Goal: Task Accomplishment & Management: Complete application form

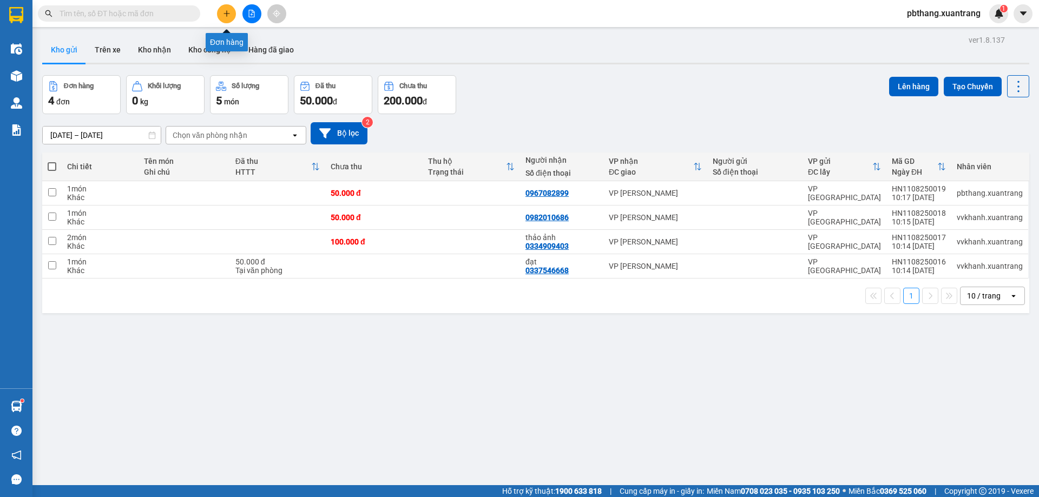
click at [226, 12] on icon "plus" at bounding box center [227, 14] width 8 height 8
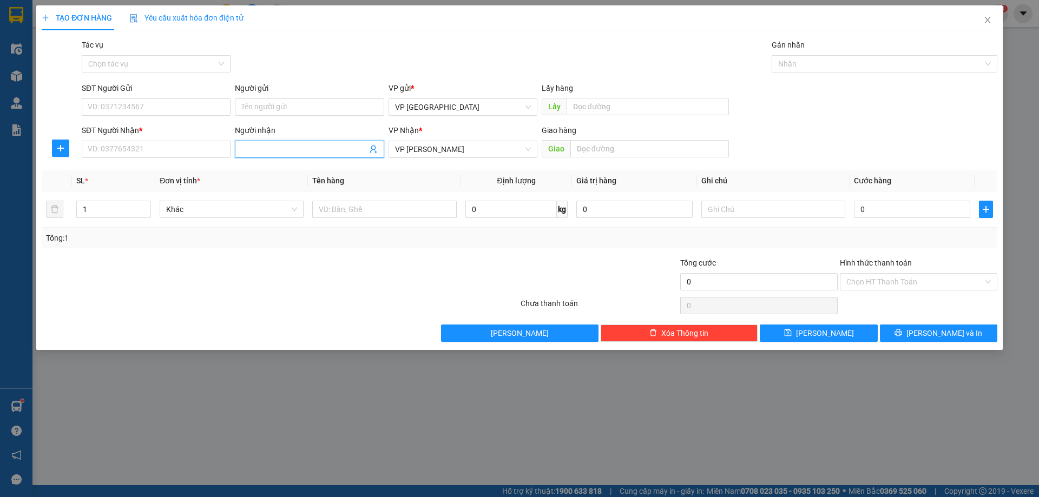
click at [296, 146] on input "Người nhận" at bounding box center [303, 149] width 125 height 12
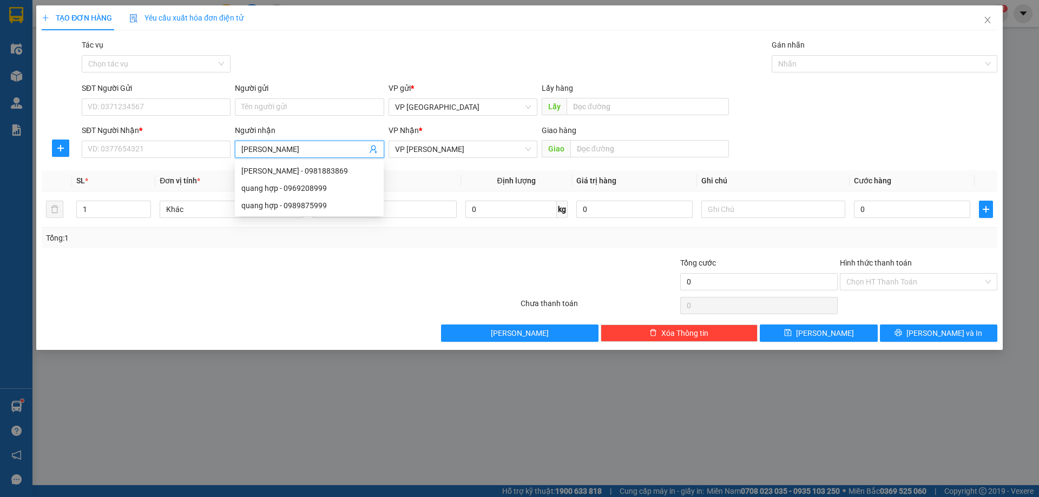
type input "quang hop"
click at [317, 173] on div "quang hợp - 0969208999" at bounding box center [309, 171] width 136 height 12
type input "0969208999"
type input "quang hợp"
click at [940, 282] on input "Hình thức thanh toán" at bounding box center [914, 282] width 137 height 16
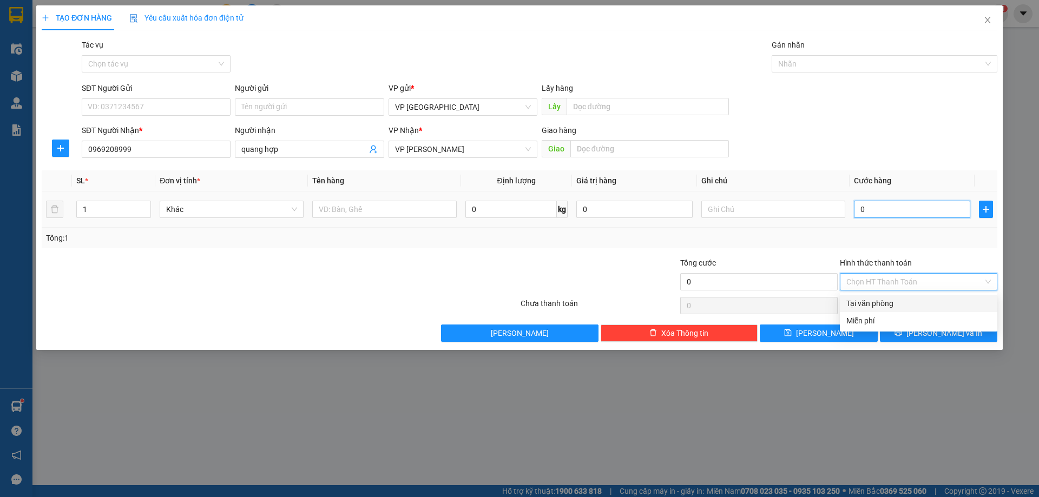
click at [869, 207] on input "0" at bounding box center [912, 209] width 116 height 17
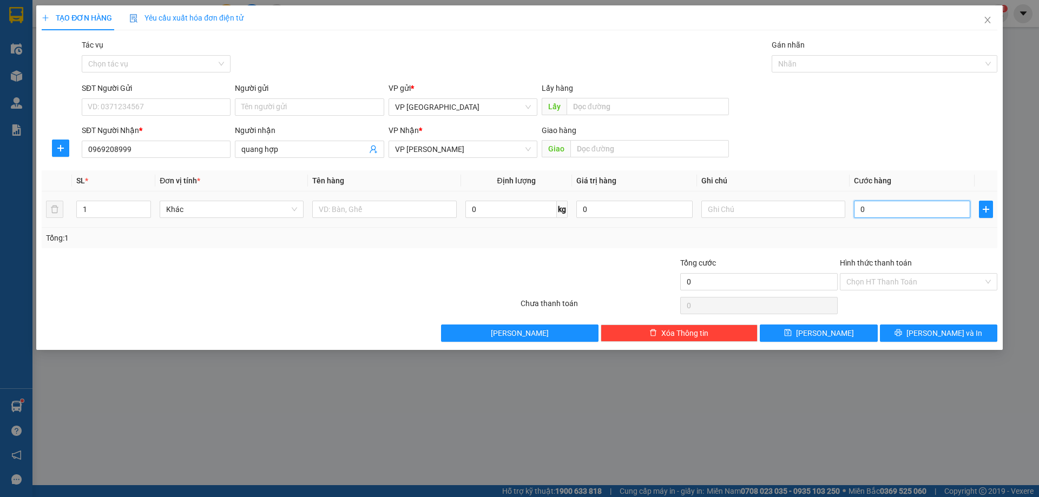
type input "5"
type input "50"
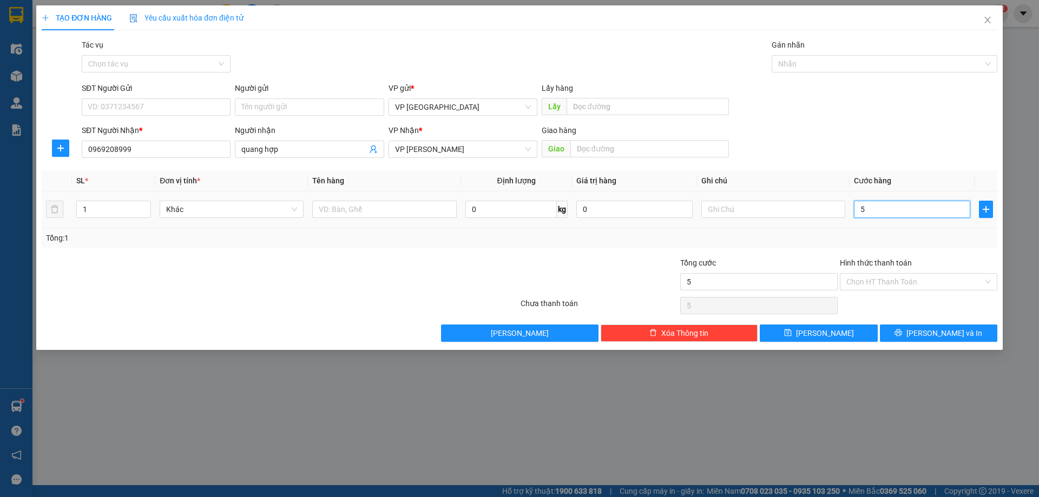
type input "50"
type input "500"
type input "5.000"
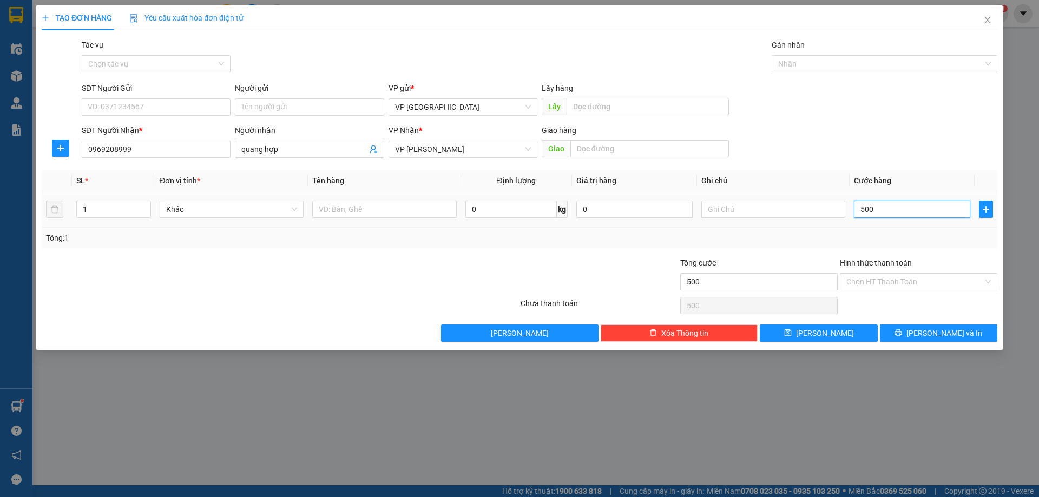
type input "5.000"
type input "50.000"
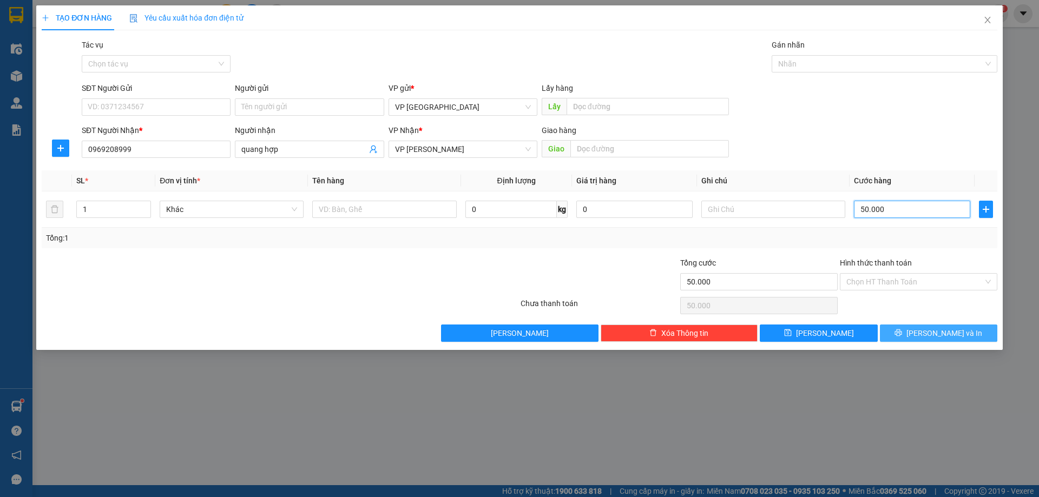
type input "50.000"
click at [958, 335] on span "[PERSON_NAME] và In" at bounding box center [944, 333] width 76 height 12
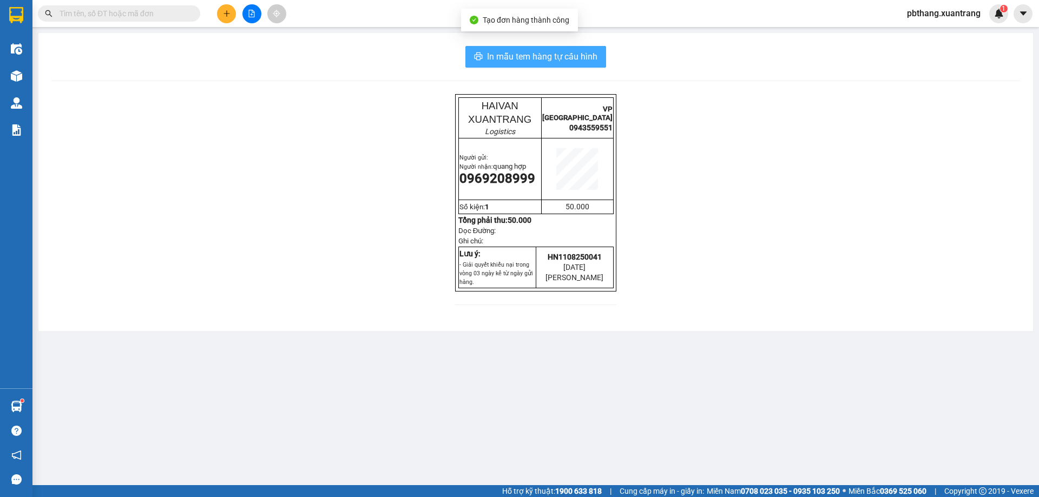
click at [501, 58] on span "In mẫu tem hàng tự cấu hình" at bounding box center [542, 57] width 110 height 14
